Goal: Task Accomplishment & Management: Manage account settings

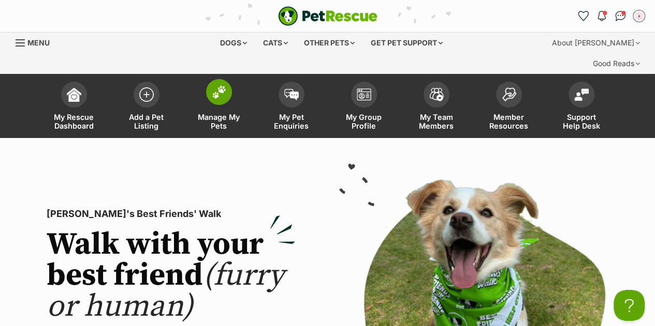
click at [211, 82] on link "Manage My Pets" at bounding box center [219, 108] width 72 height 62
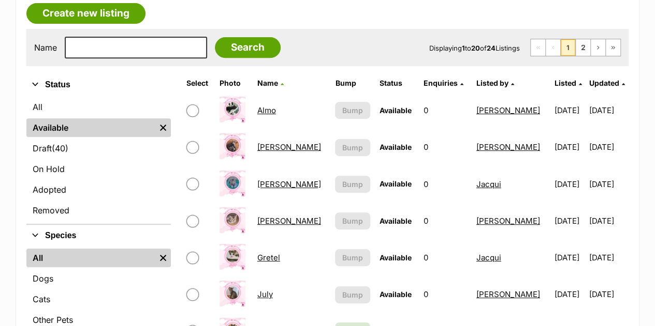
scroll to position [208, 0]
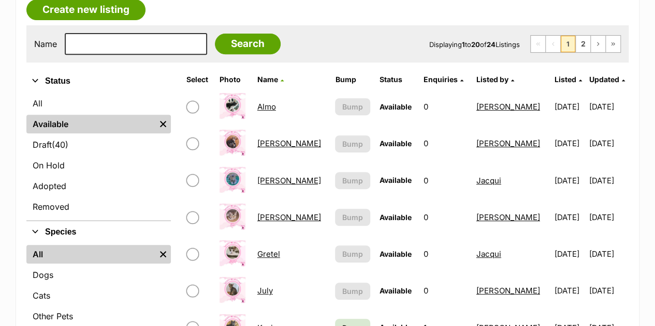
click at [265, 213] on link "[PERSON_NAME]" at bounding box center [289, 218] width 64 height 10
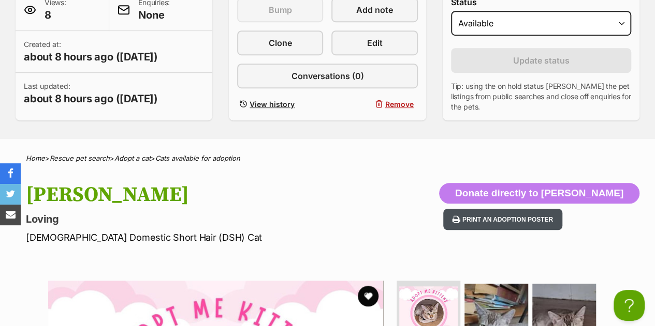
click at [562, 209] on button "Print an adoption poster" at bounding box center [502, 219] width 119 height 21
